Goal: Task Accomplishment & Management: Use online tool/utility

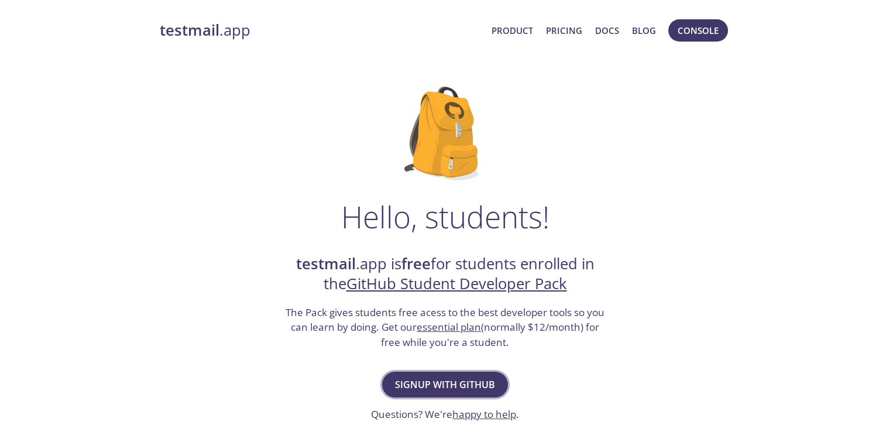
click at [463, 390] on span "Signup with GitHub" at bounding box center [445, 384] width 100 height 16
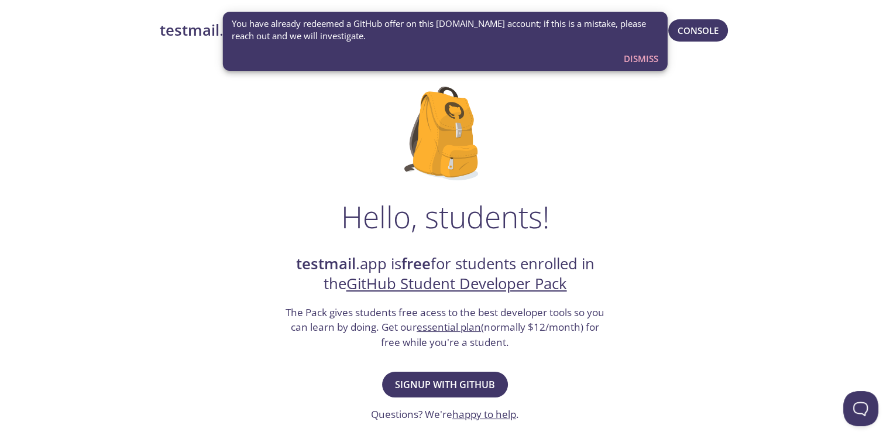
click at [642, 63] on span "Dismiss" at bounding box center [641, 58] width 35 height 15
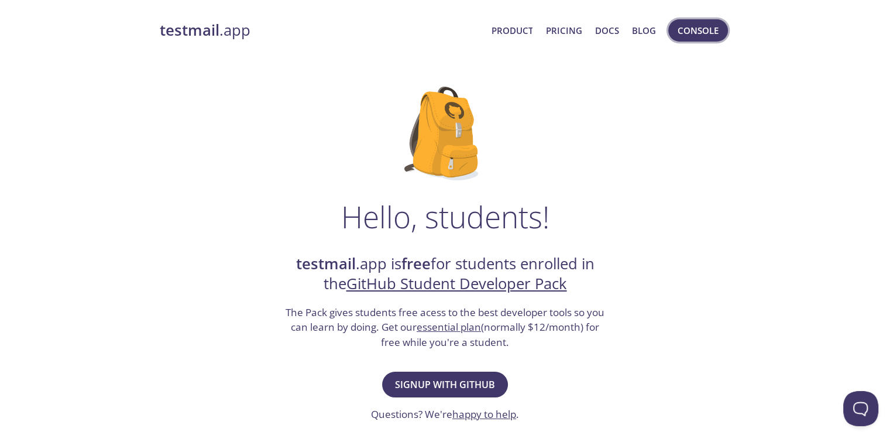
click at [695, 37] on span "Console" at bounding box center [697, 30] width 41 height 15
click at [709, 32] on span "Console" at bounding box center [697, 30] width 41 height 15
